Goal: Information Seeking & Learning: Learn about a topic

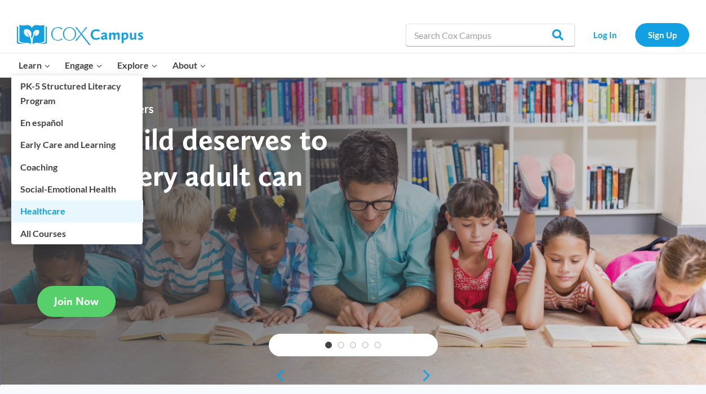
click at [39, 216] on link "Healthcare" at bounding box center [76, 211] width 131 height 21
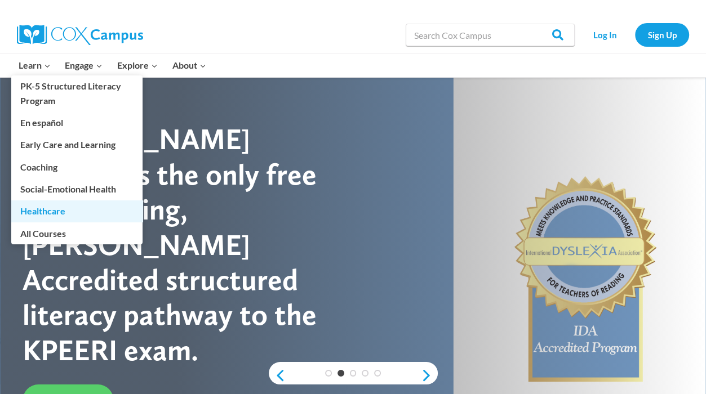
click at [42, 211] on link "Healthcare" at bounding box center [76, 211] width 131 height 21
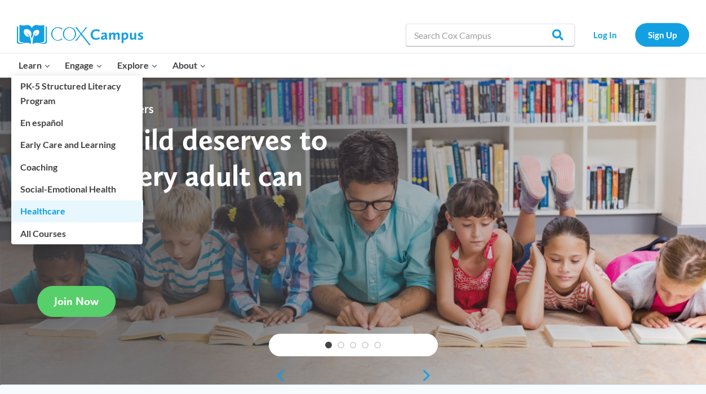
click at [44, 211] on link "Healthcare" at bounding box center [76, 211] width 131 height 21
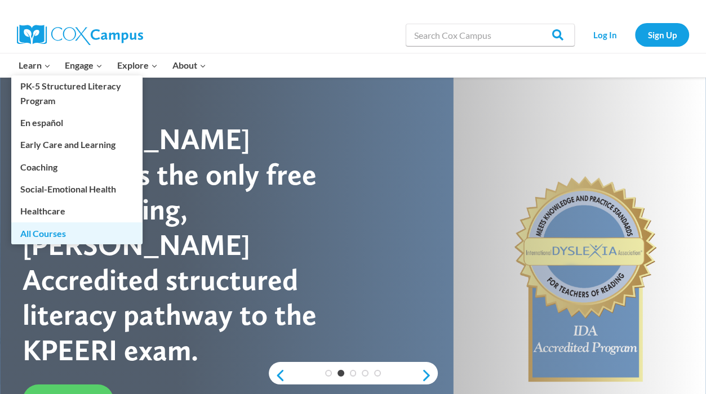
click at [35, 230] on link "All Courses" at bounding box center [76, 232] width 131 height 21
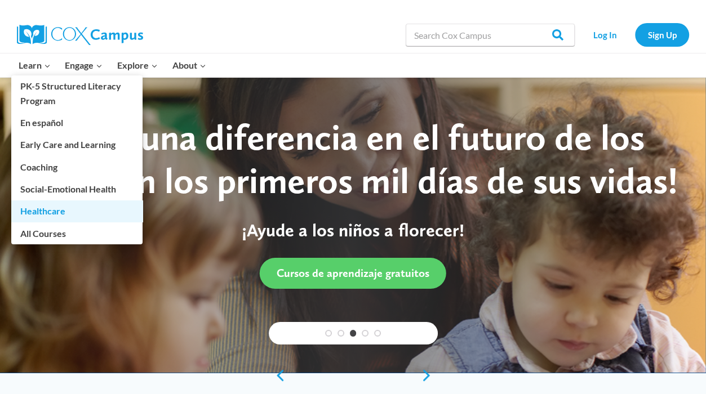
click at [34, 210] on link "Healthcare" at bounding box center [76, 211] width 131 height 21
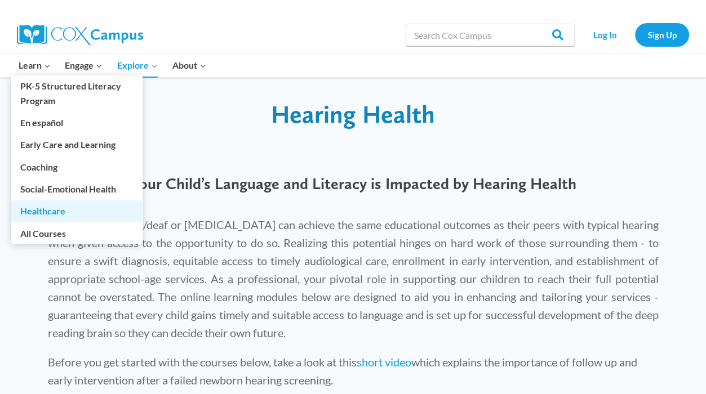
click at [30, 210] on link "Healthcare" at bounding box center [76, 211] width 131 height 21
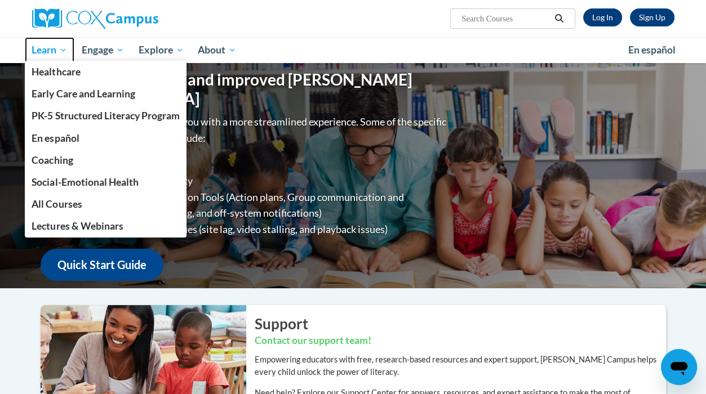
click at [47, 54] on span "Learn" at bounding box center [49, 50] width 35 height 14
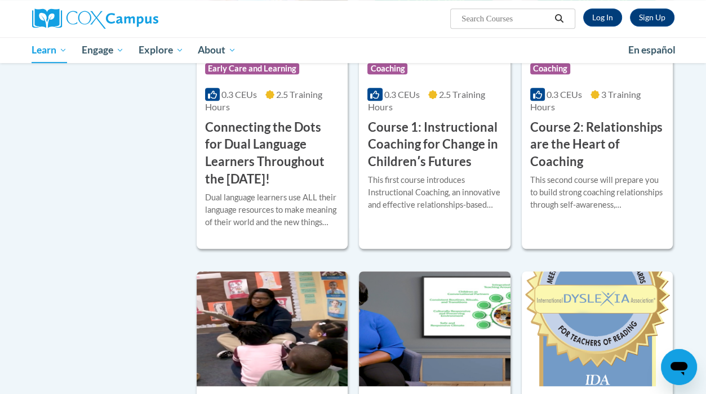
scroll to position [563, 0]
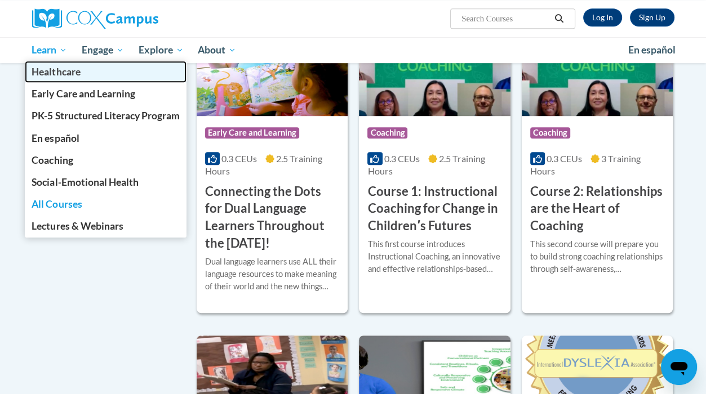
click at [44, 73] on span "Healthcare" at bounding box center [56, 72] width 48 height 12
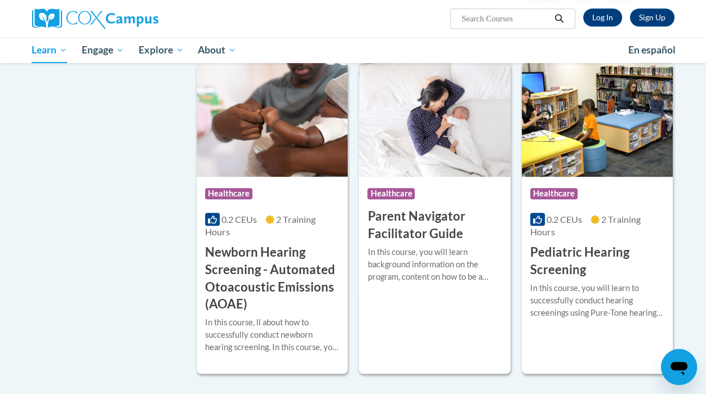
scroll to position [507, 0]
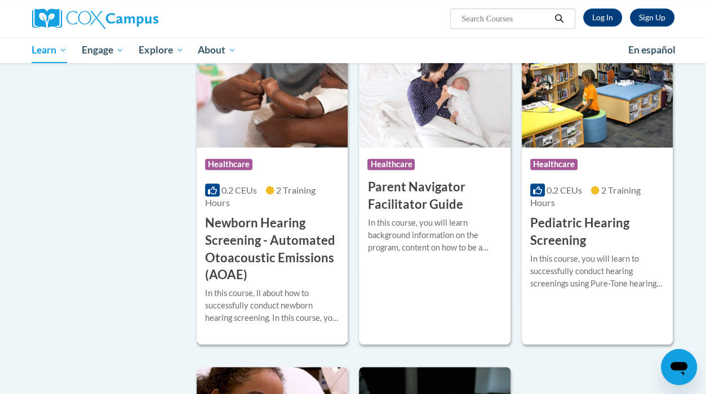
click at [243, 234] on h3 "Newborn Hearing Screening - Automated Otoacoustic Emissions (AOAE)" at bounding box center [272, 249] width 134 height 69
